Goal: Transaction & Acquisition: Purchase product/service

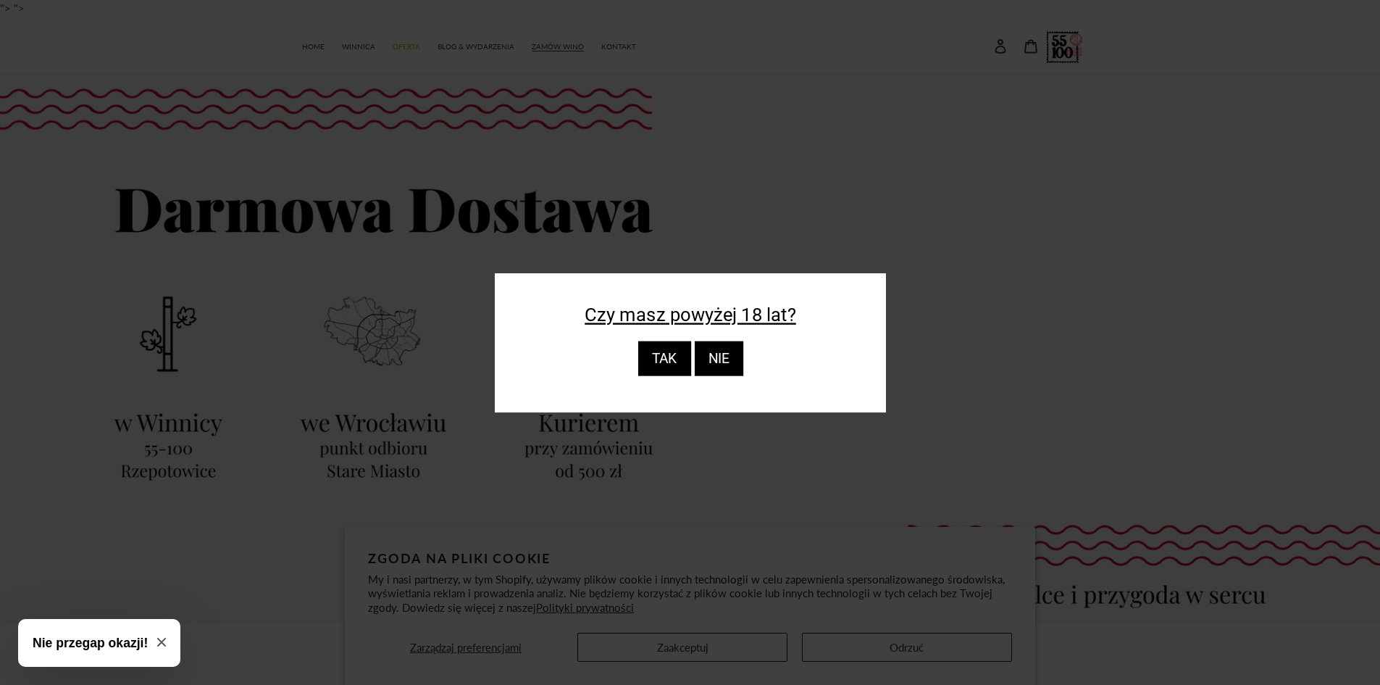
click at [661, 352] on div "TAK" at bounding box center [663, 358] width 53 height 35
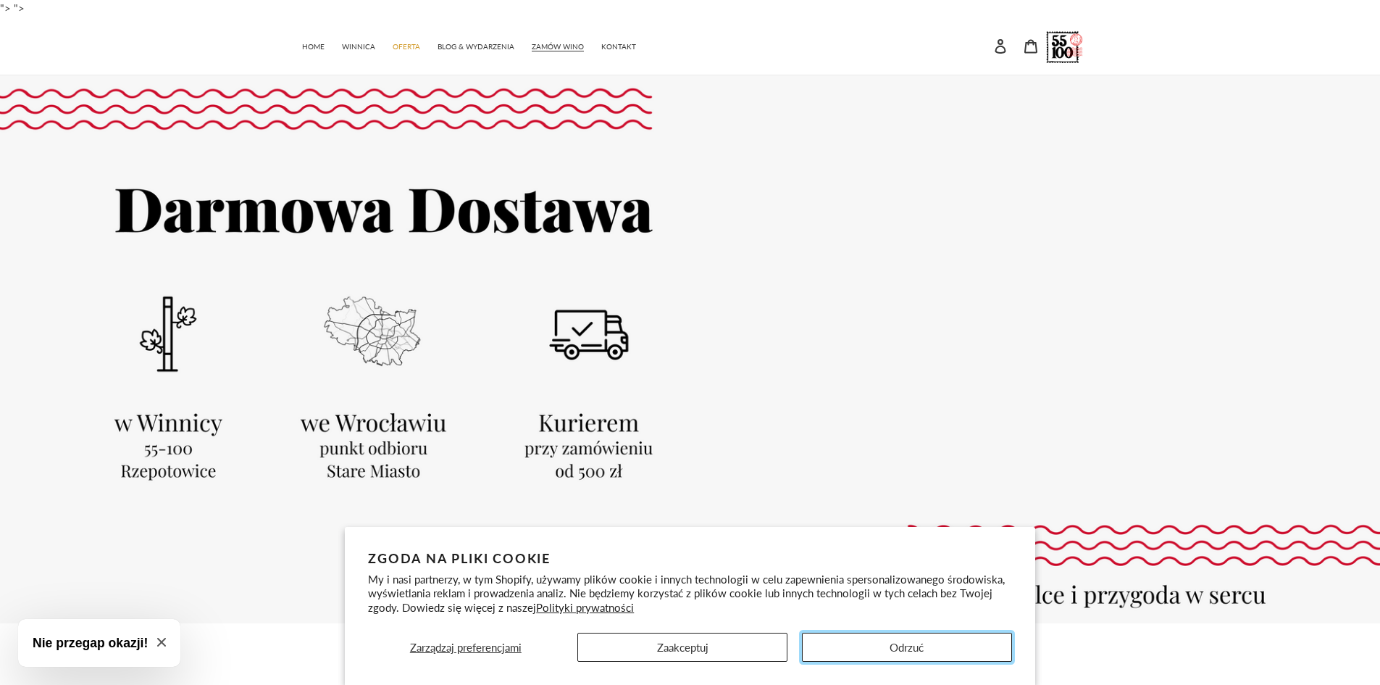
click at [961, 643] on button "Odrzuć" at bounding box center [907, 646] width 210 height 29
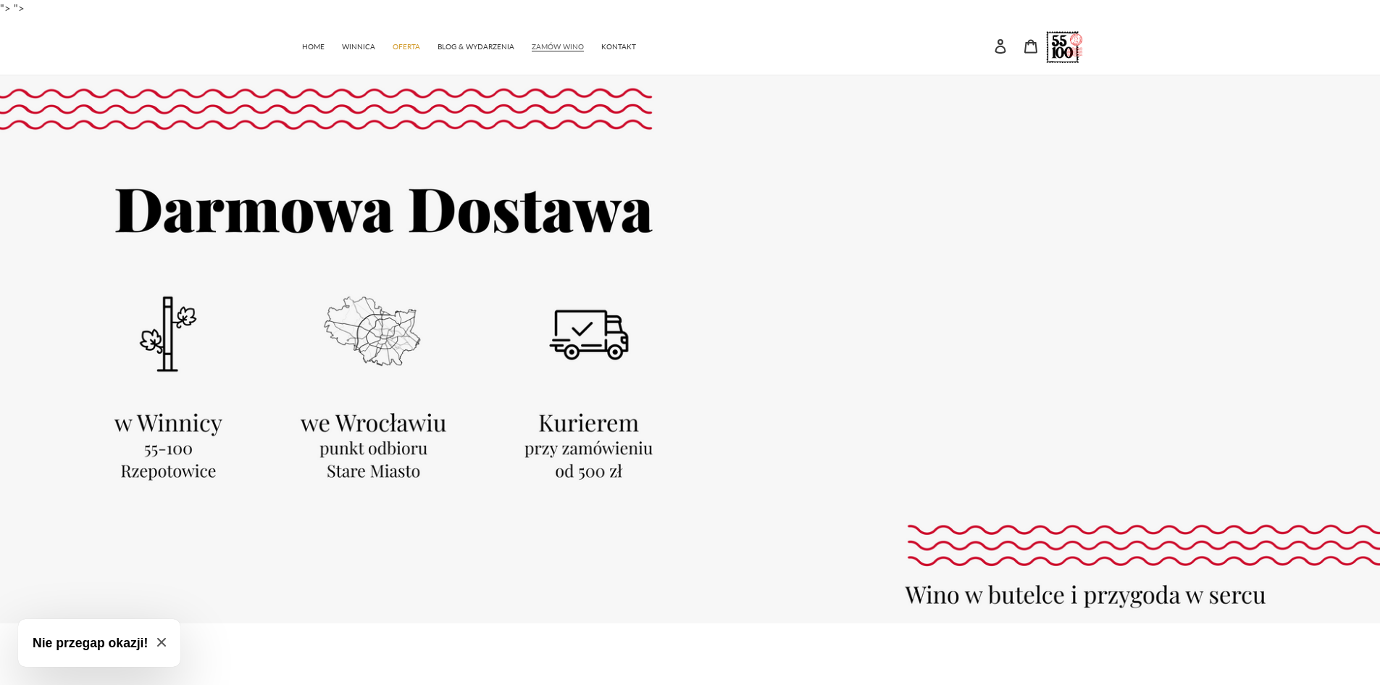
click at [538, 44] on span "ZAMÓW WINO" at bounding box center [558, 46] width 52 height 9
click at [570, 41] on link "ZAMÓW WINO" at bounding box center [557, 45] width 67 height 21
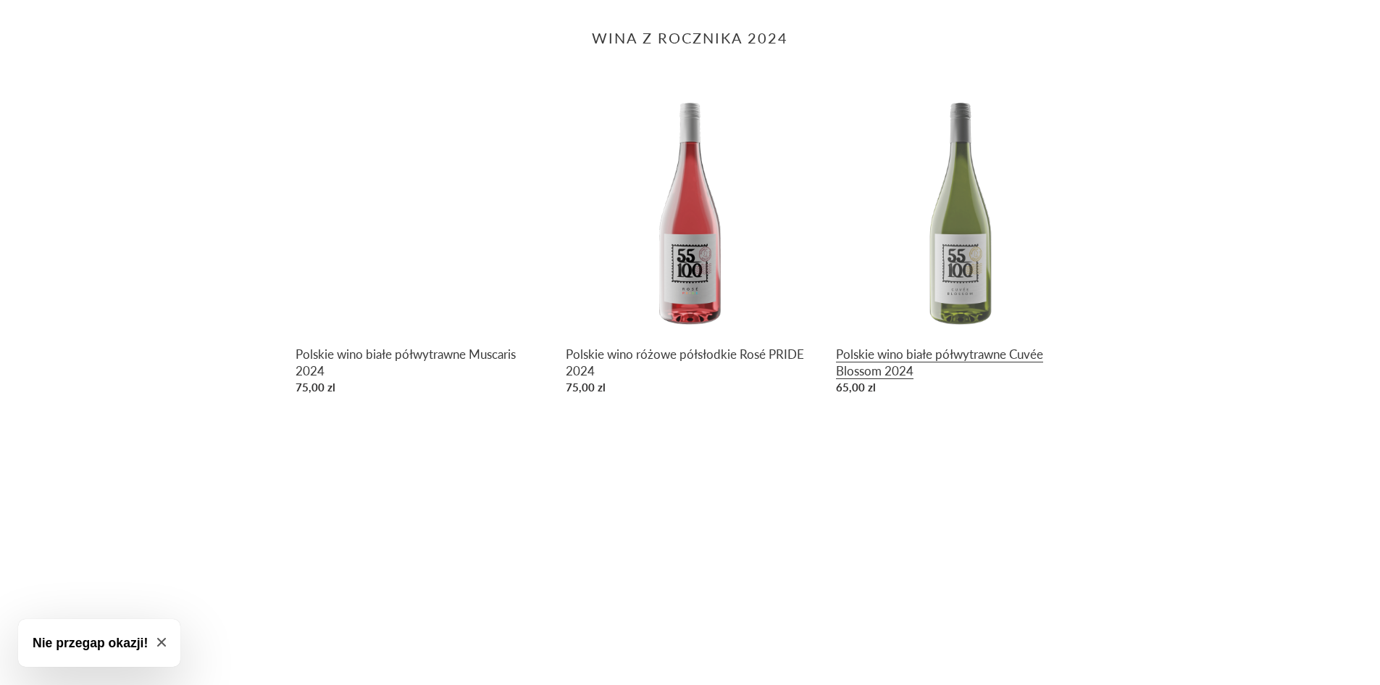
scroll to position [797, 0]
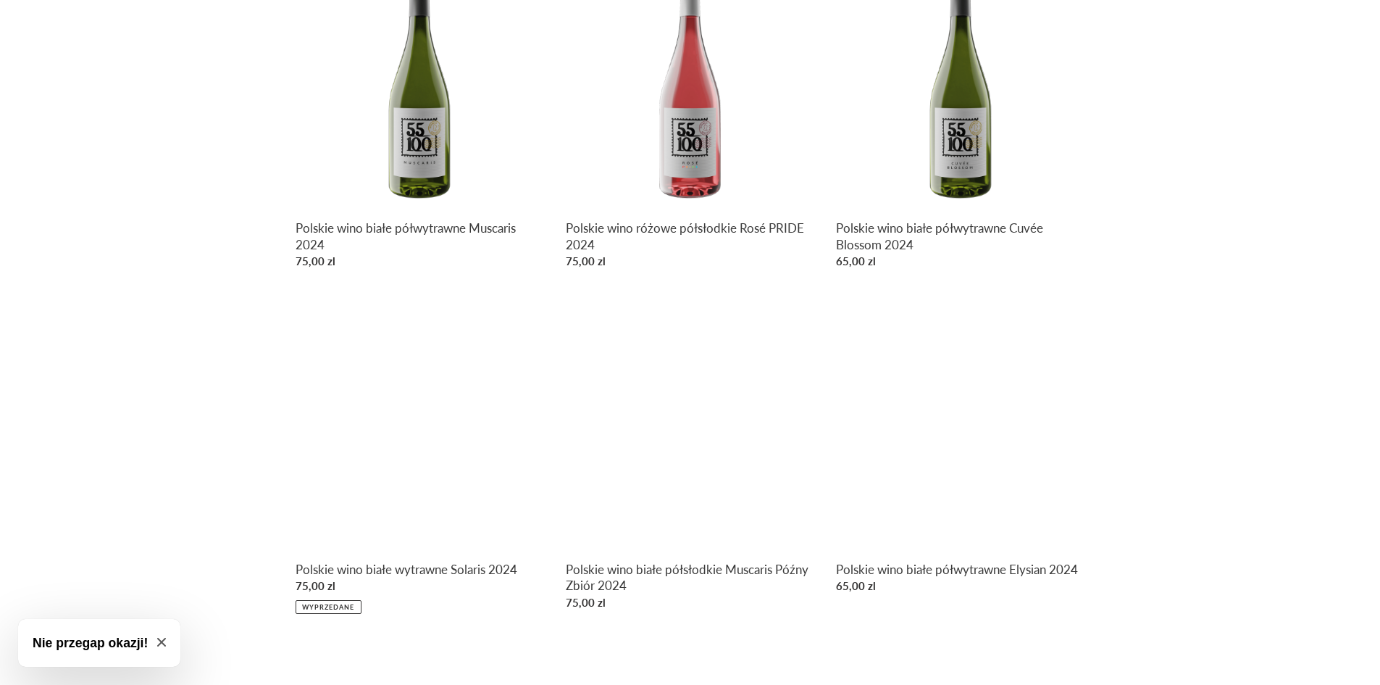
scroll to position [724, 0]
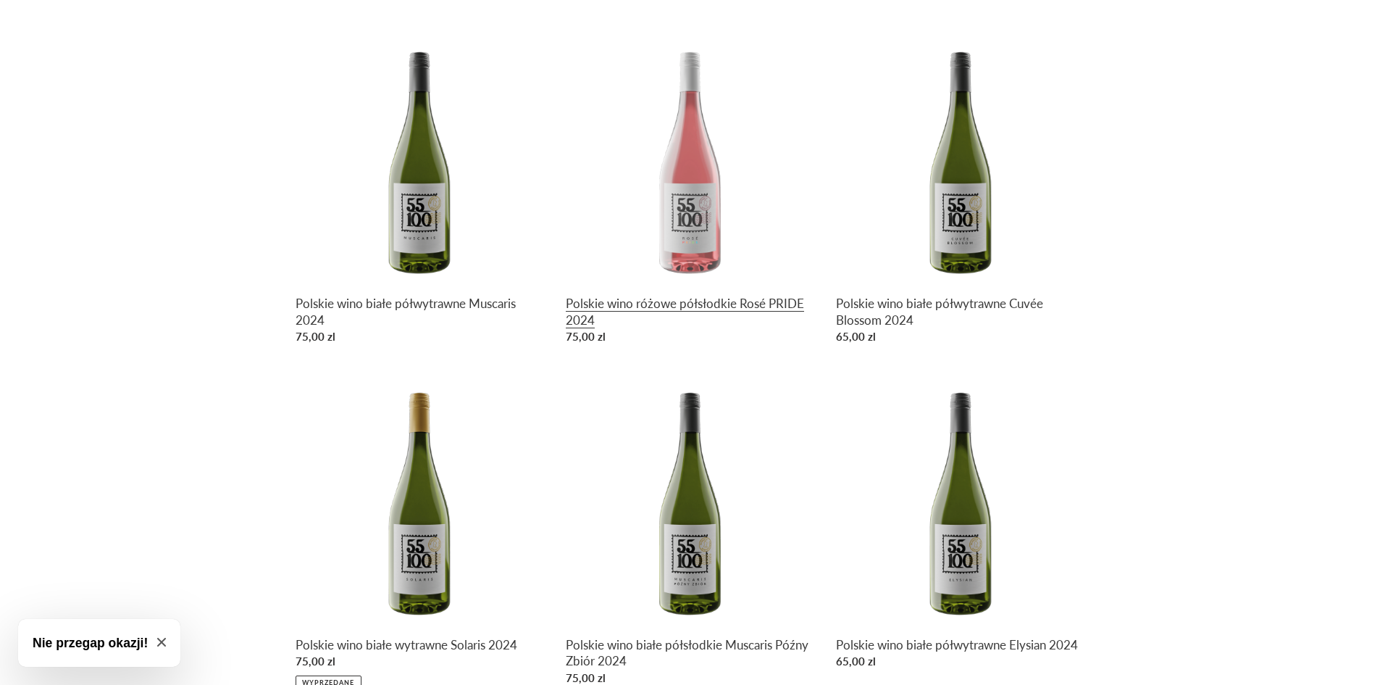
click at [698, 113] on link "Polskie wino różowe półsłodkie Rosé PRIDE 2024" at bounding box center [690, 192] width 248 height 315
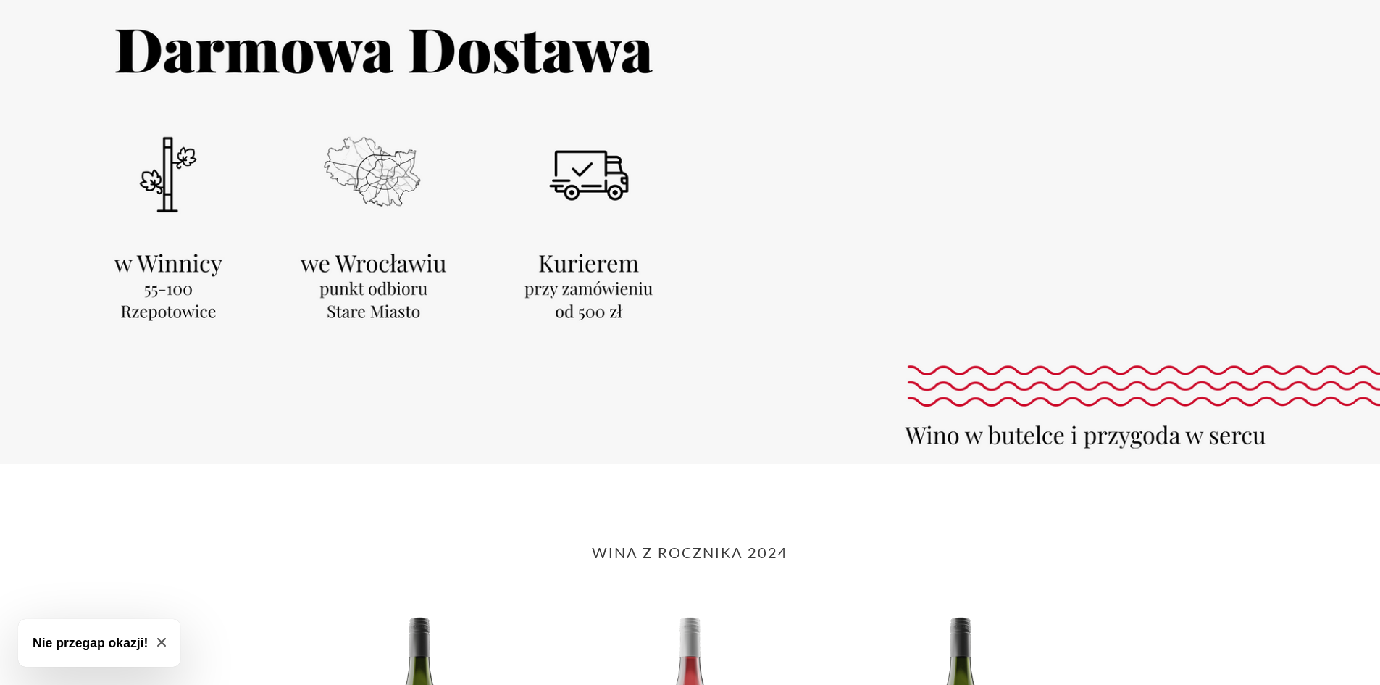
scroll to position [435, 0]
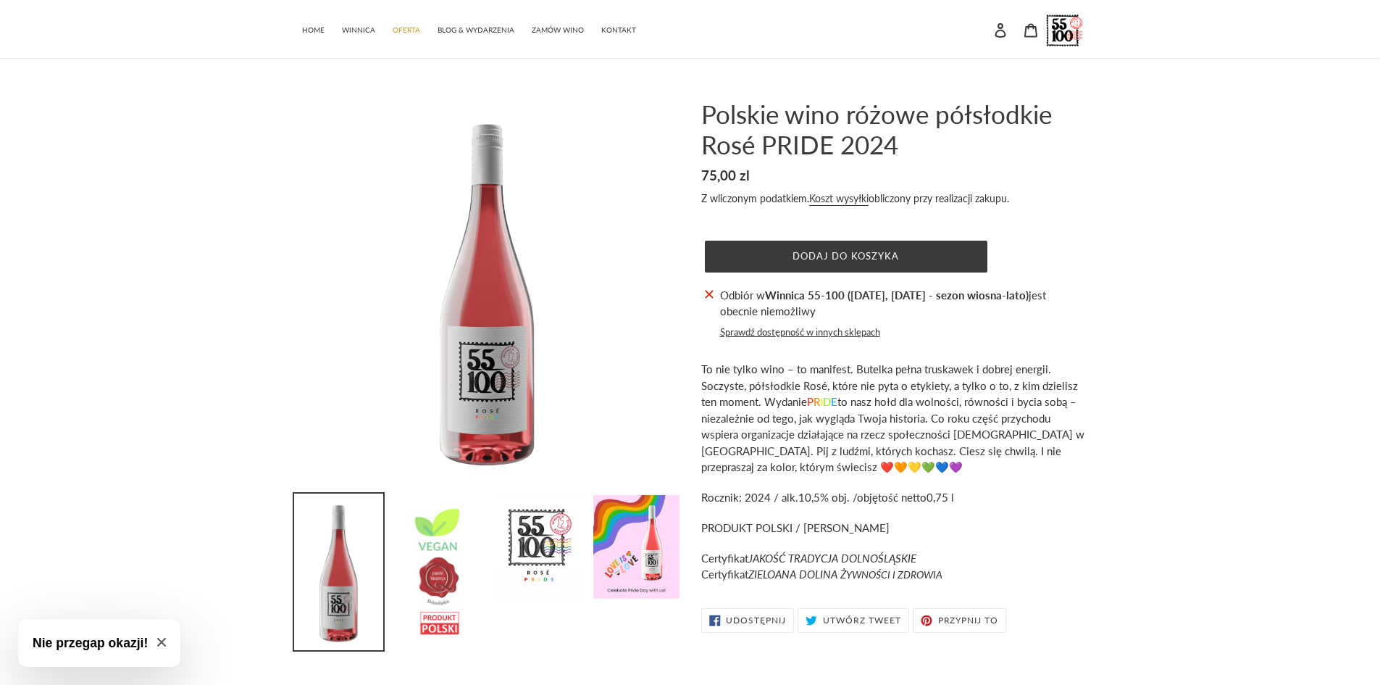
click at [469, 556] on img at bounding box center [437, 571] width 89 height 156
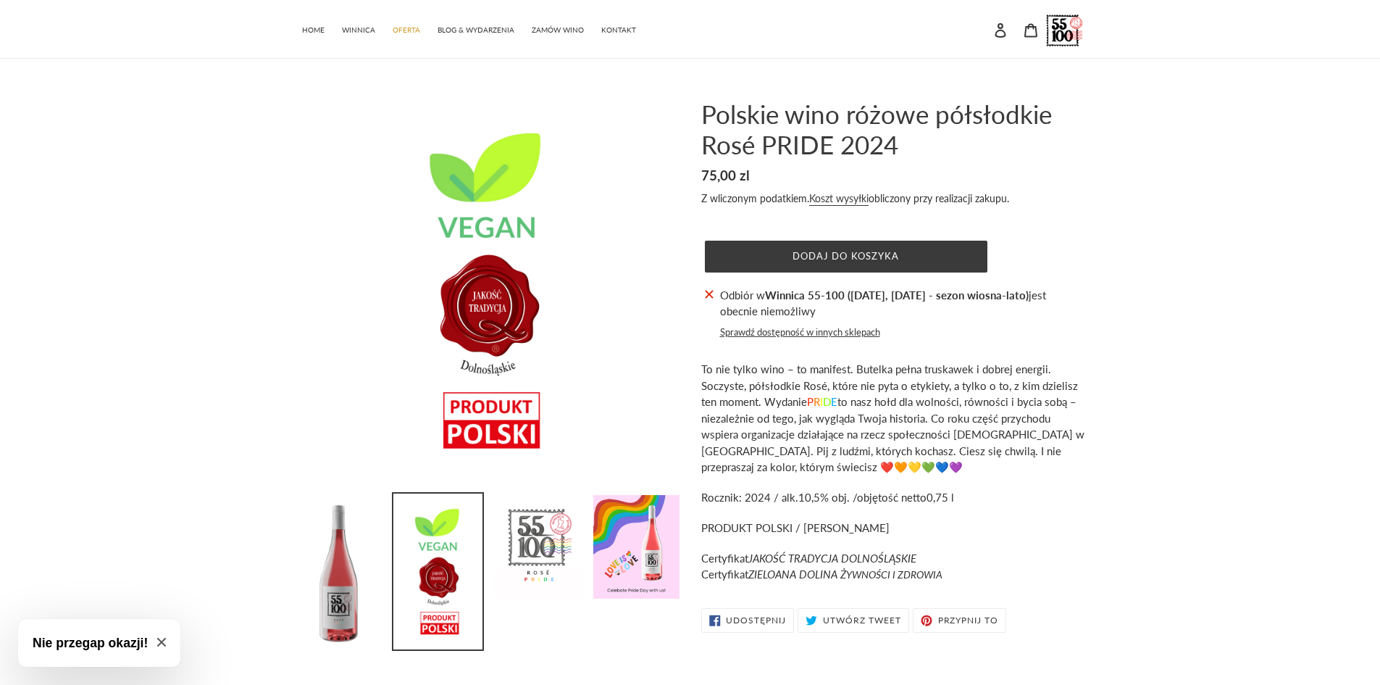
click at [543, 551] on img at bounding box center [537, 546] width 89 height 106
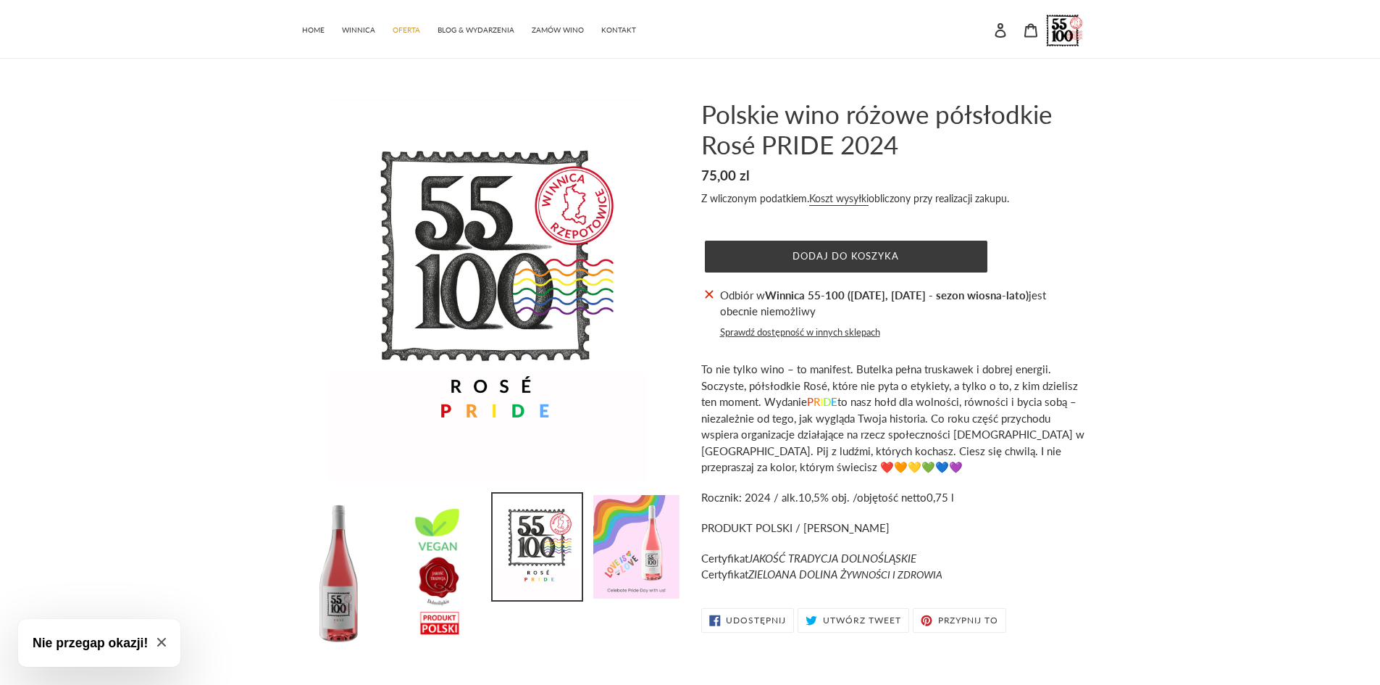
click at [632, 542] on img at bounding box center [636, 546] width 89 height 106
